Goal: Find specific fact: Find contact information

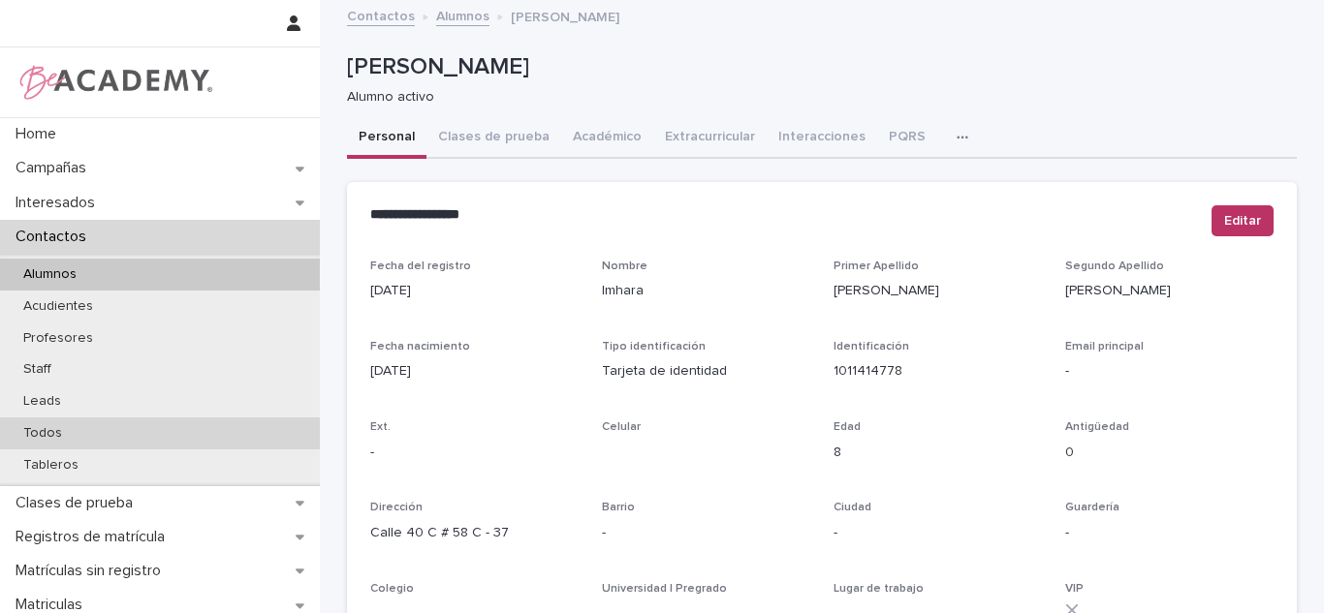
click at [129, 430] on div "Todos" at bounding box center [160, 434] width 320 height 32
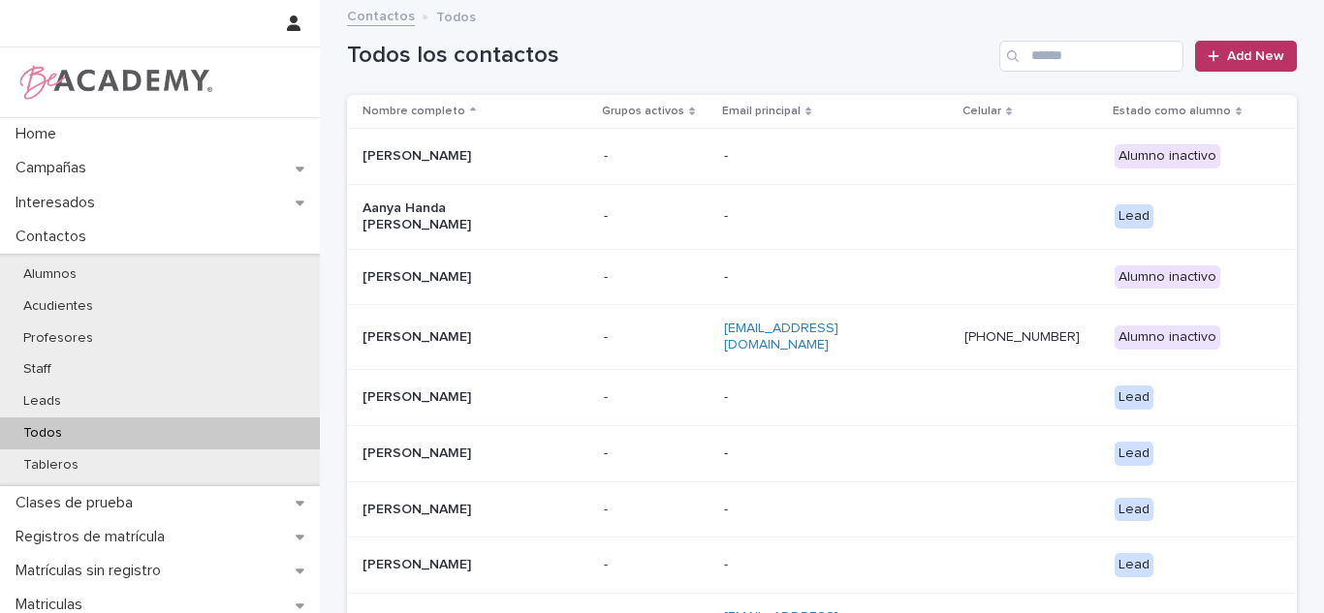
click at [1077, 72] on div "Todos los contactos Add New" at bounding box center [822, 48] width 950 height 93
click at [1064, 50] on input "Search" at bounding box center [1091, 56] width 184 height 31
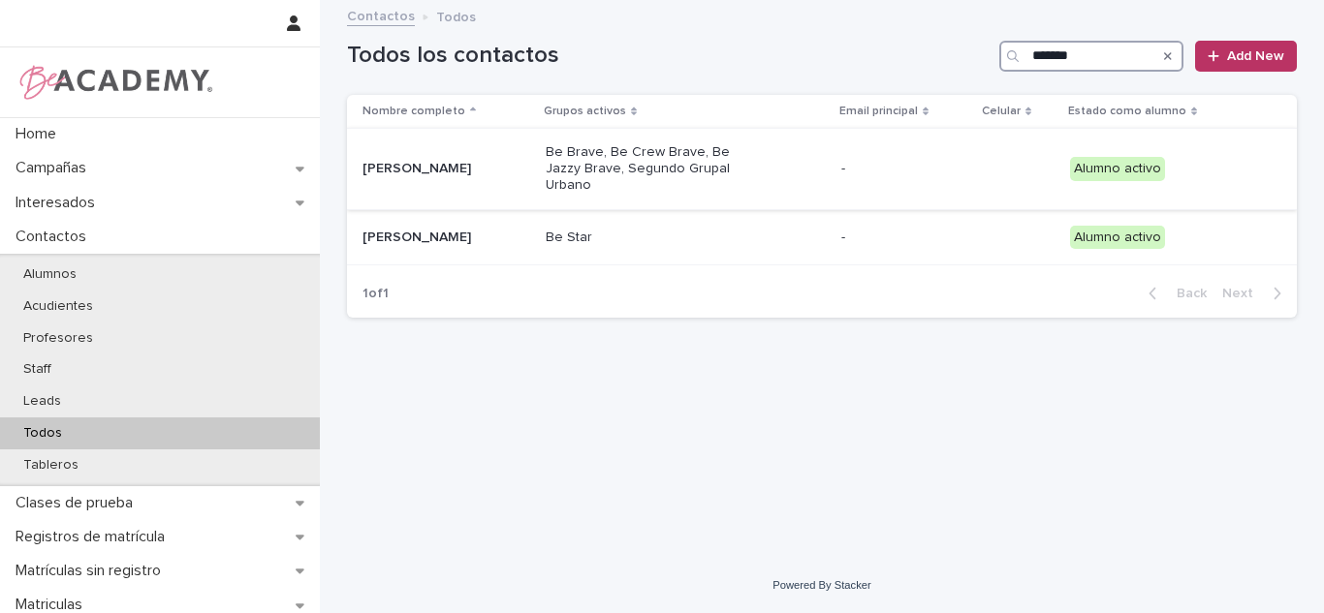
type input "*******"
click at [628, 155] on p "Be Brave, Be Crew Brave, Be Jazzy Brave, Segundo Grupal Urbano" at bounding box center [642, 168] width 194 height 48
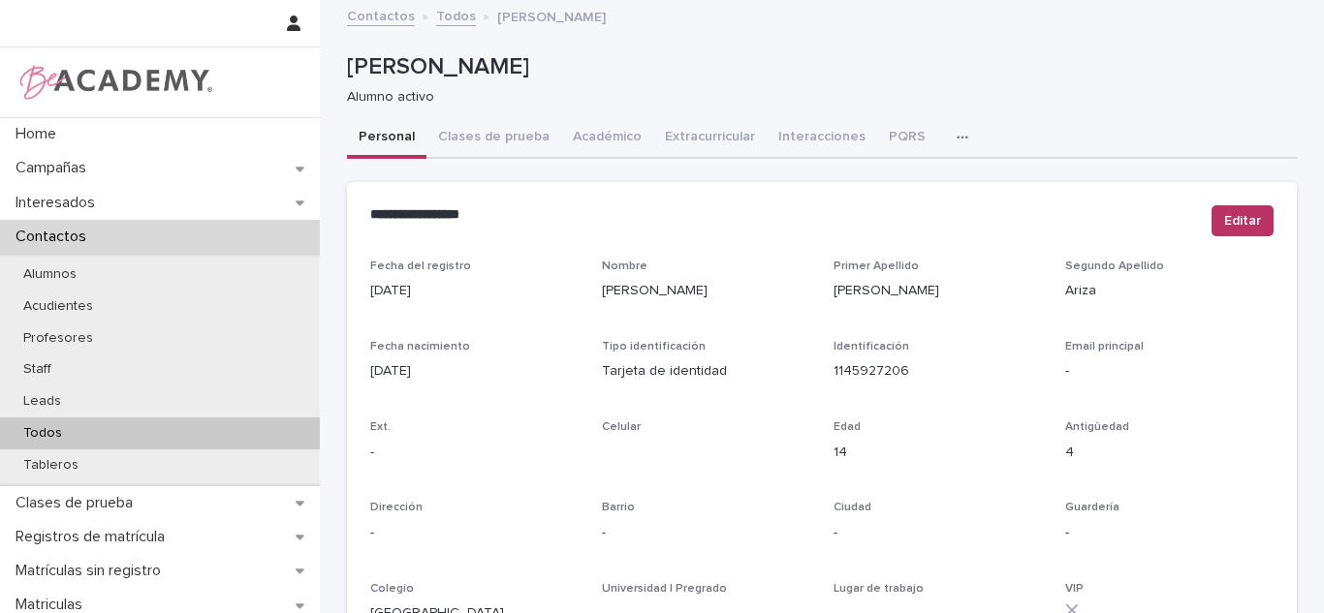
scroll to position [731, 0]
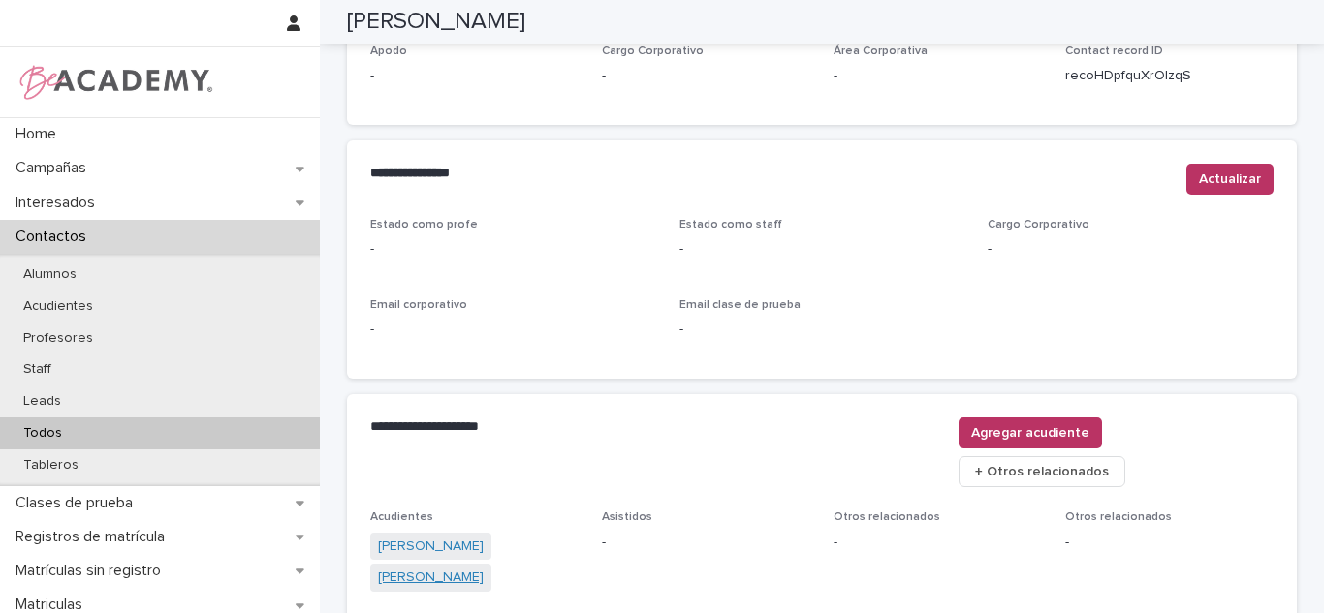
click at [431, 568] on link "[PERSON_NAME]" at bounding box center [431, 578] width 106 height 20
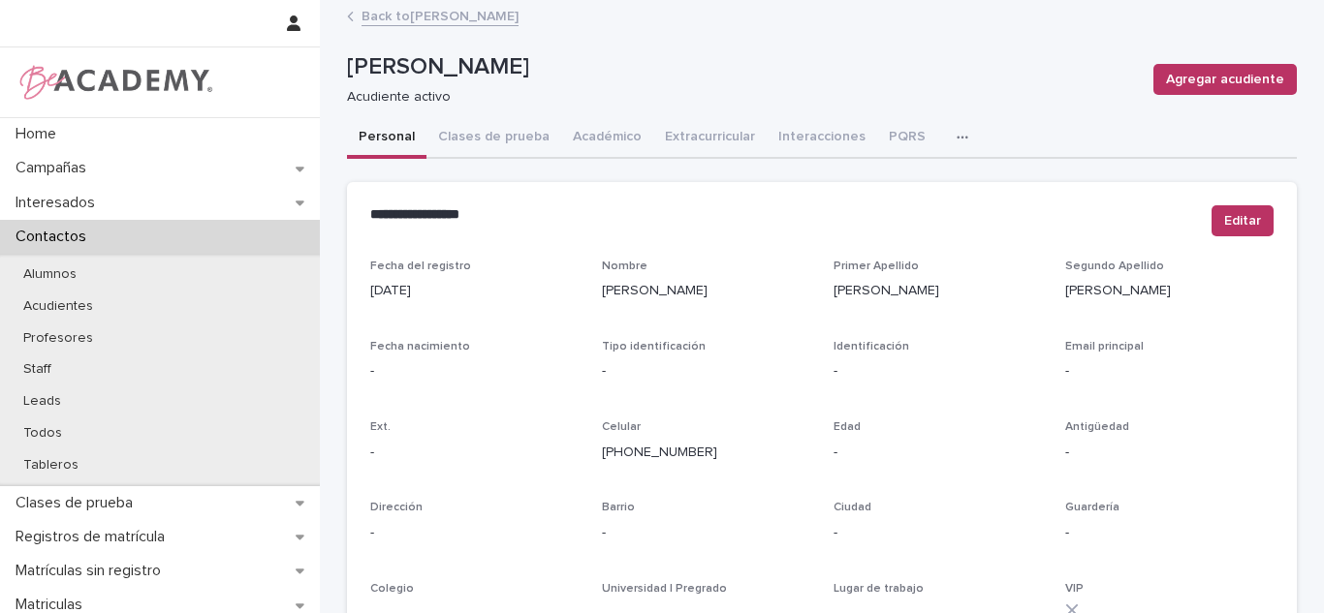
click at [412, 23] on link "Back to [PERSON_NAME]" at bounding box center [439, 15] width 157 height 22
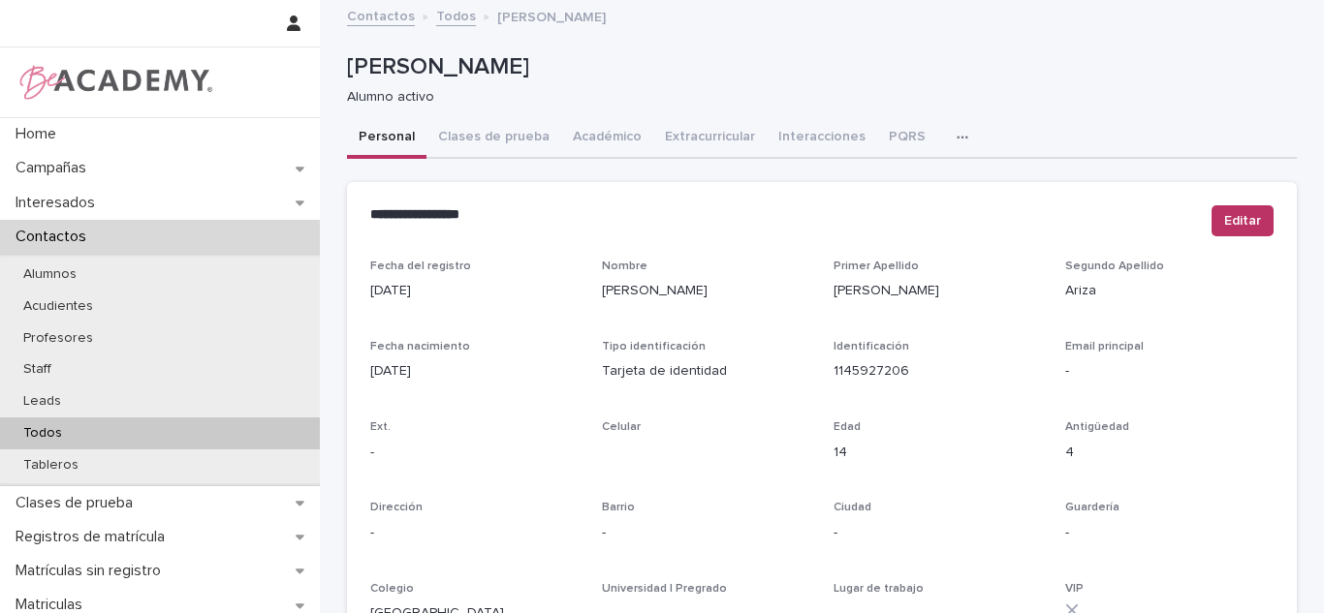
scroll to position [848, 0]
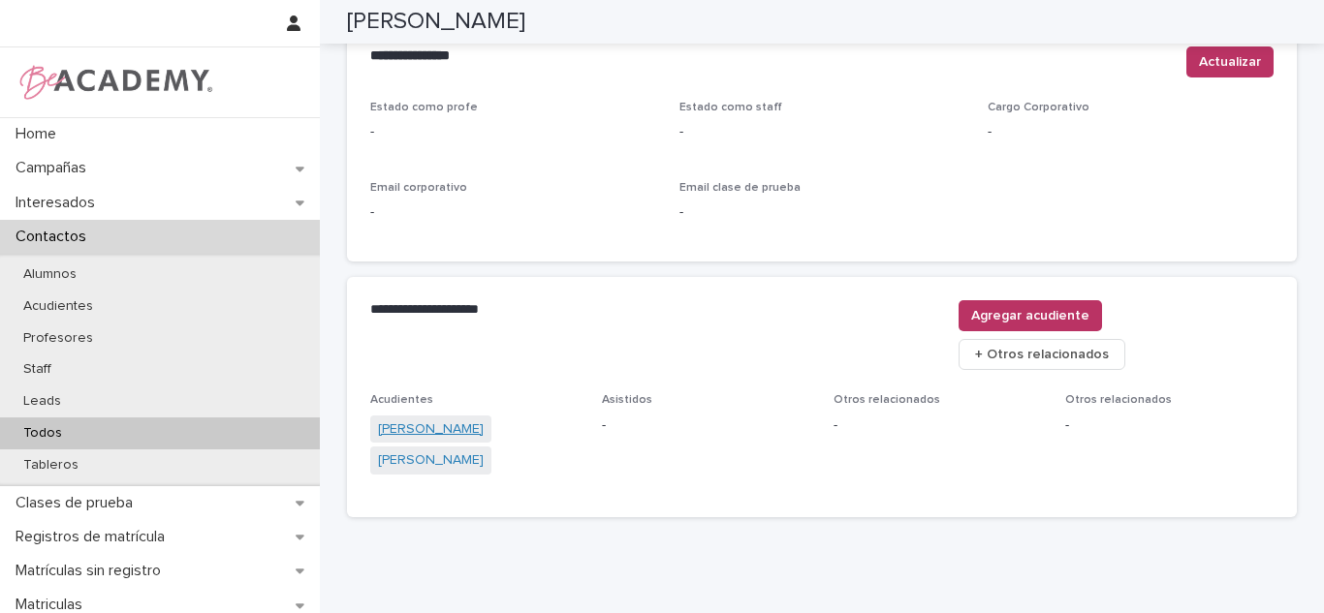
click at [468, 420] on link "[PERSON_NAME]" at bounding box center [431, 430] width 106 height 20
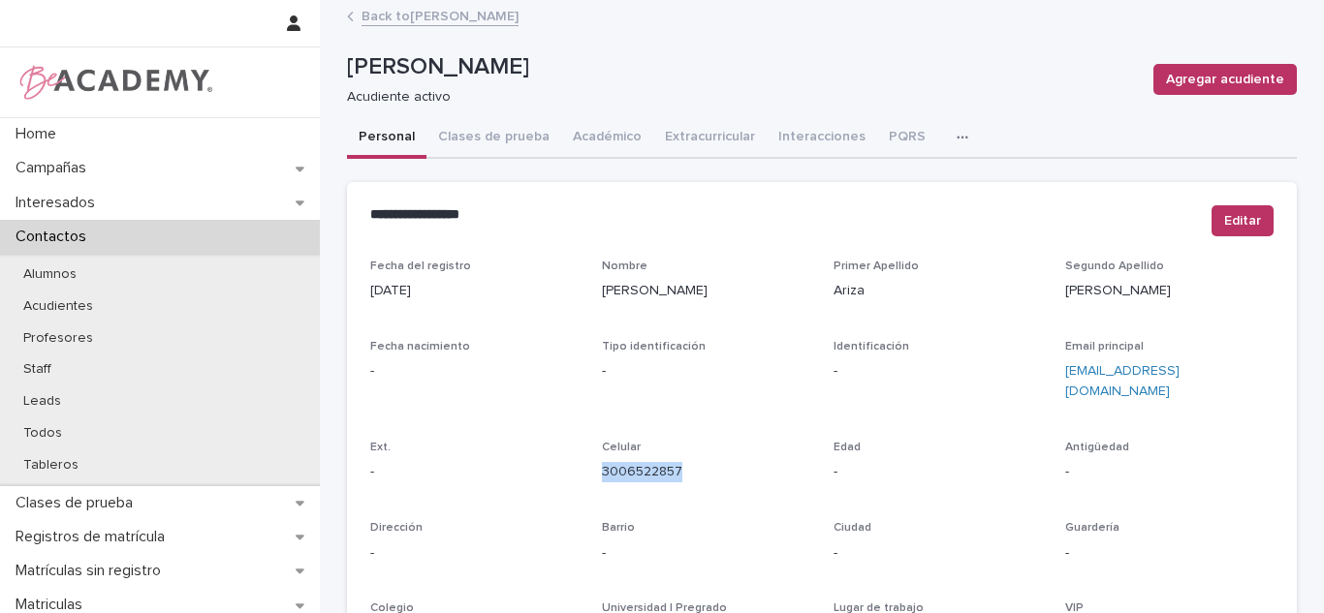
drag, startPoint x: 689, startPoint y: 452, endPoint x: 597, endPoint y: 481, distance: 96.5
click at [597, 481] on div "Fecha del registro [DATE] Nombre [PERSON_NAME] Primer Apellido [PERSON_NAME] Ap…" at bounding box center [821, 546] width 903 height 573
copy link "3006522857"
